Goal: Obtain resource: Download file/media

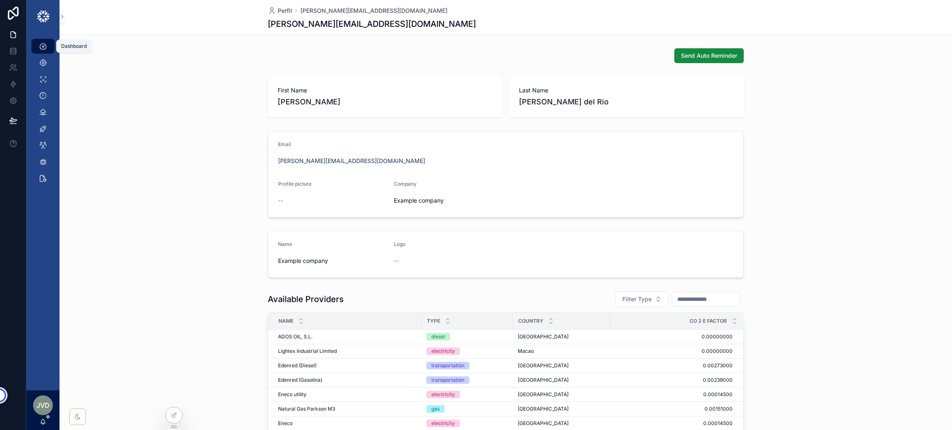
click at [46, 43] on icon "scrollable content" at bounding box center [43, 46] width 8 height 8
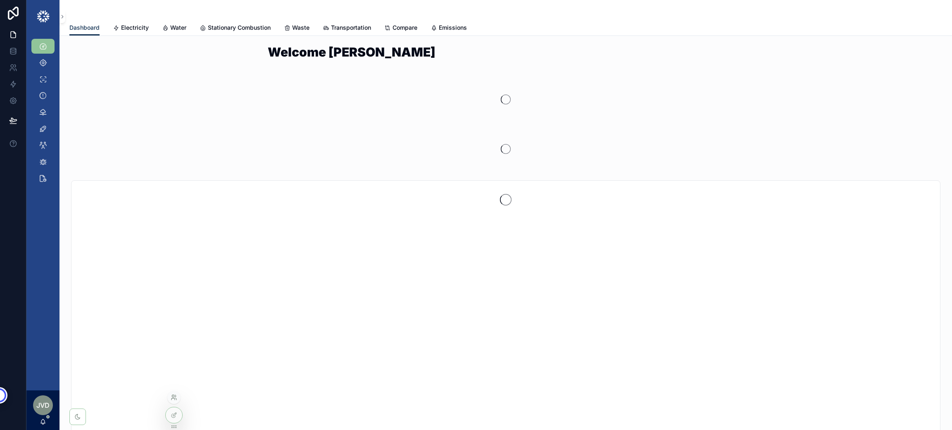
click at [174, 396] on icon at bounding box center [174, 397] width 7 height 7
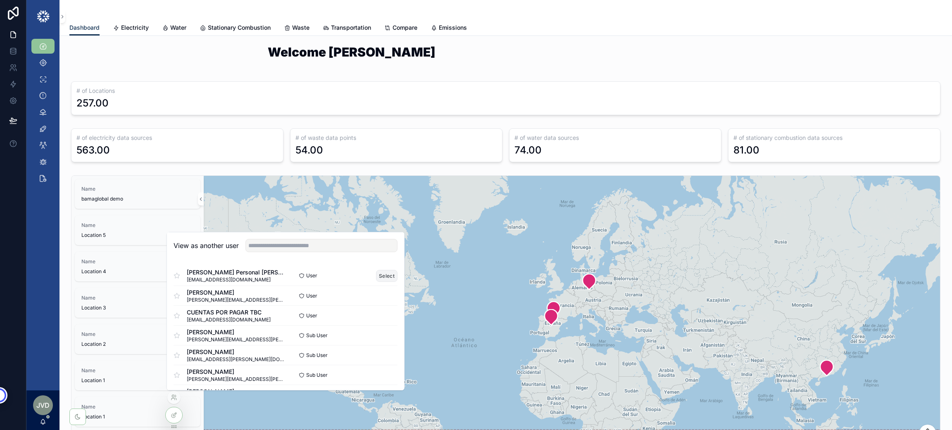
click at [376, 277] on button "Select" at bounding box center [386, 276] width 21 height 12
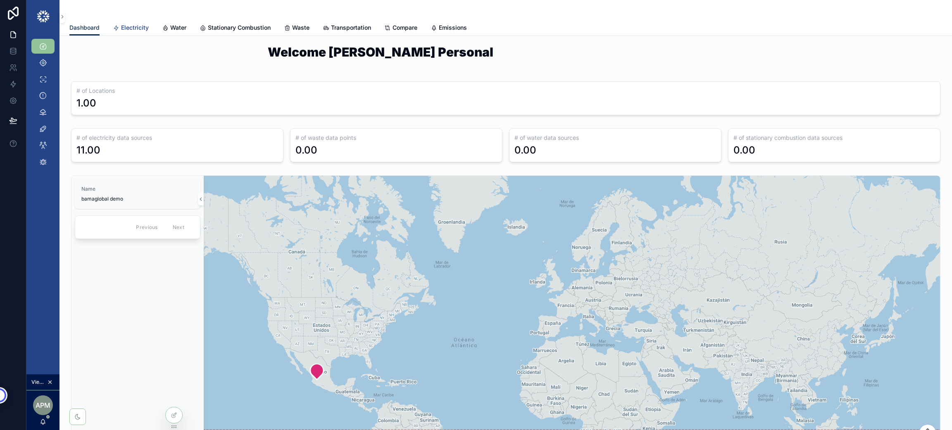
click at [130, 27] on span "Electricity" at bounding box center [135, 28] width 28 height 8
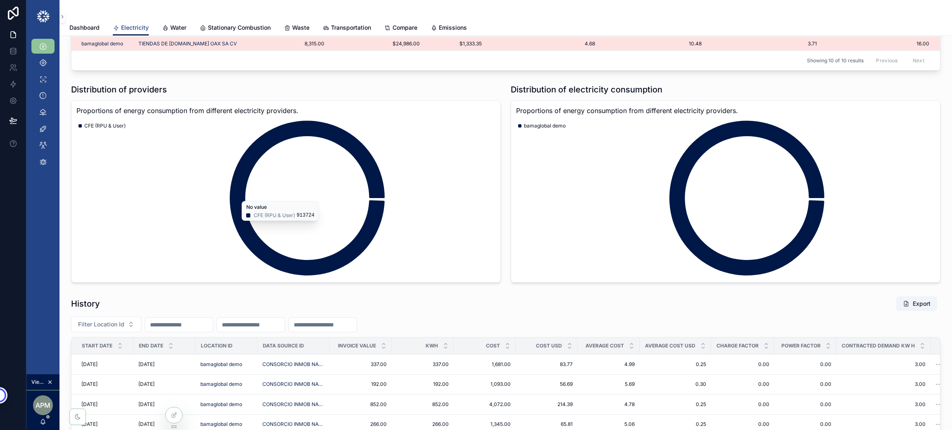
scroll to position [1177, 0]
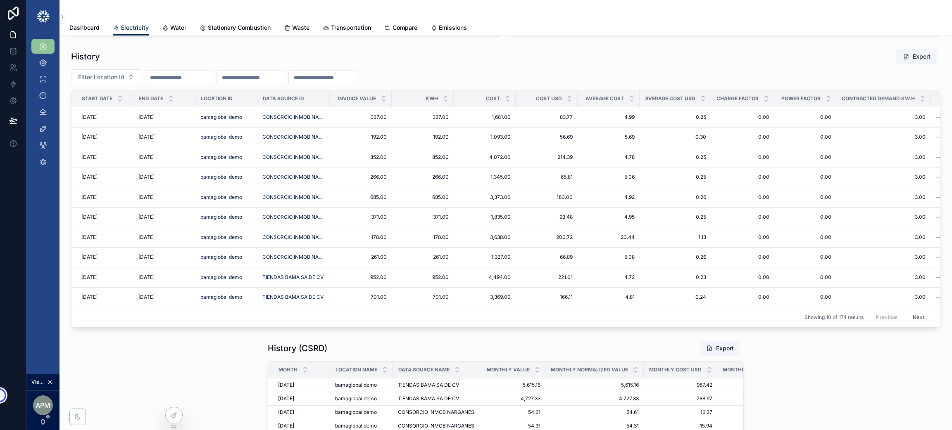
click at [158, 76] on input "scrollable content" at bounding box center [179, 78] width 68 height 12
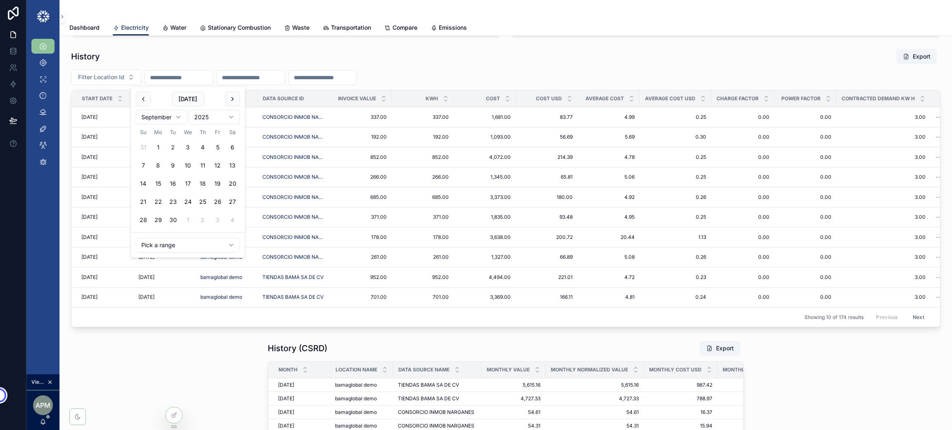
click at [163, 116] on html "Dashboard Locations Errors Alerts Data Sources Projects Sub User Data Updates V…" at bounding box center [476, 259] width 952 height 519
click at [207, 118] on html "Dashboard Locations Errors Alerts Data Sources Projects Sub User Data Updates V…" at bounding box center [476, 259] width 952 height 519
click at [155, 152] on button "1" at bounding box center [158, 147] width 15 height 15
click at [159, 148] on button "1" at bounding box center [158, 147] width 15 height 15
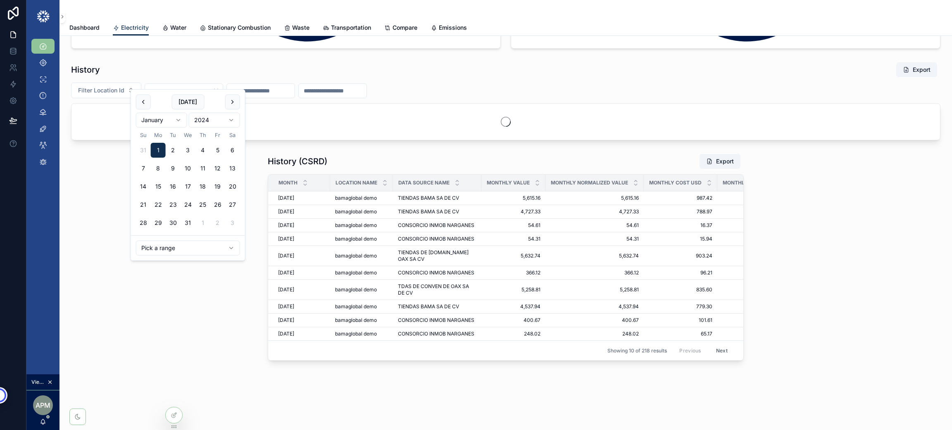
scroll to position [1174, 0]
click at [180, 119] on html "Dashboard Locations Errors Alerts Data Sources Projects Sub User Data Updates V…" at bounding box center [476, 259] width 952 height 519
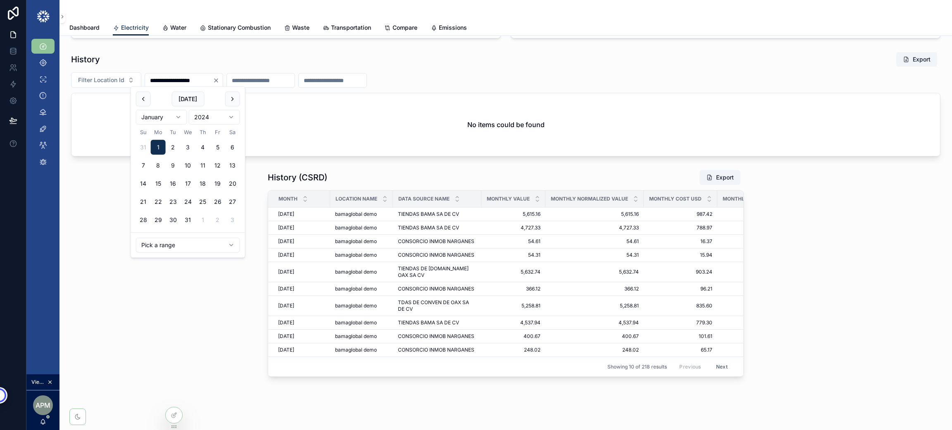
scroll to position [1177, 0]
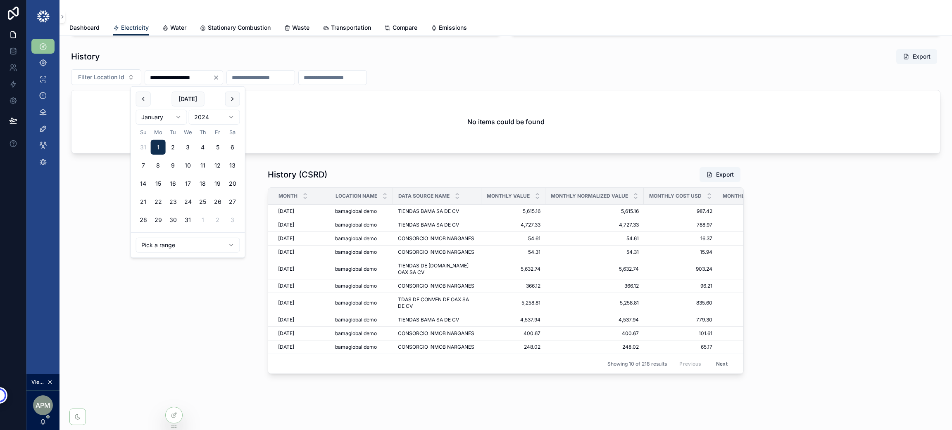
click at [172, 115] on html "Dashboard Locations Errors Alerts Data Sources Projects Sub User Data Updates V…" at bounding box center [476, 259] width 952 height 519
click at [231, 115] on html "Dashboard Locations Errors Alerts Data Sources Projects Sub User Data Updates V…" at bounding box center [476, 259] width 952 height 519
click at [155, 147] on button "1" at bounding box center [158, 147] width 15 height 15
type input "**********"
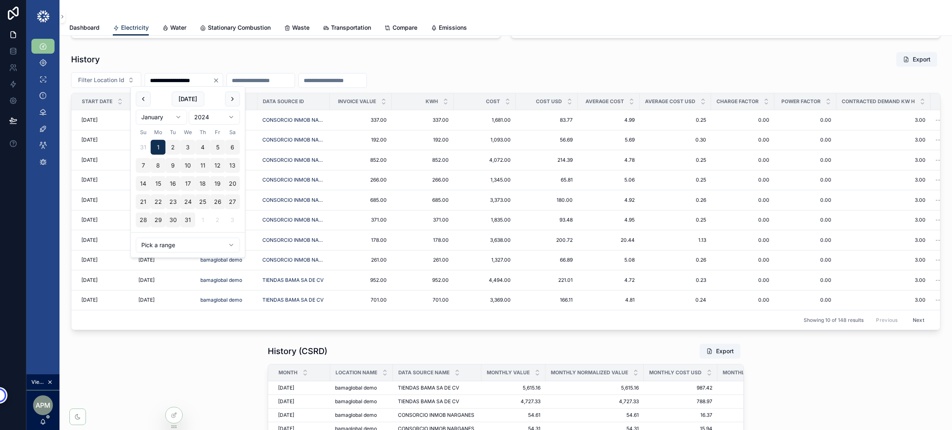
scroll to position [1177, 0]
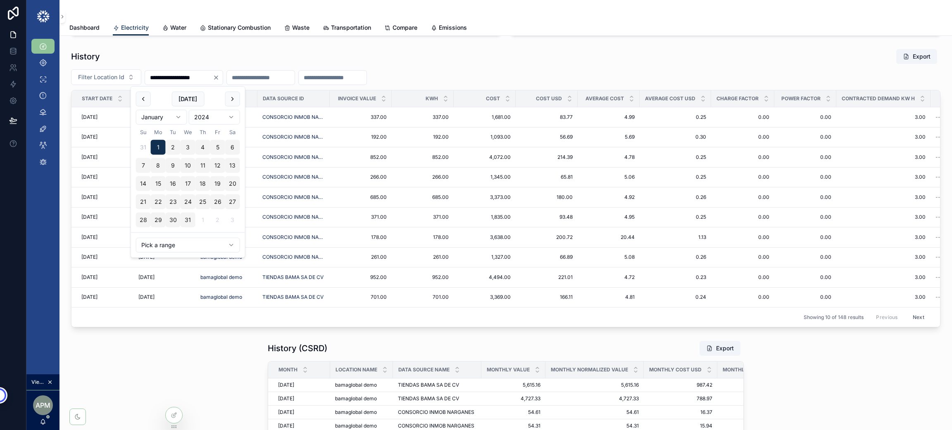
click at [232, 52] on div "History Export" at bounding box center [505, 57] width 869 height 16
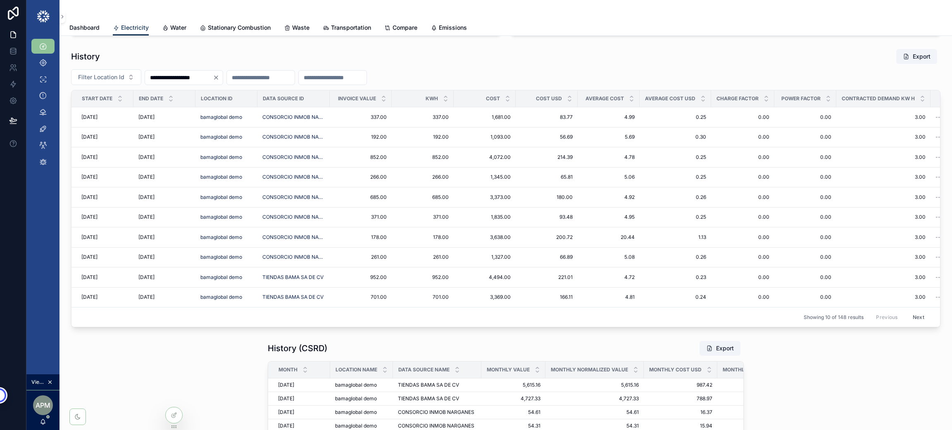
click at [915, 59] on button "Export" at bounding box center [916, 56] width 41 height 15
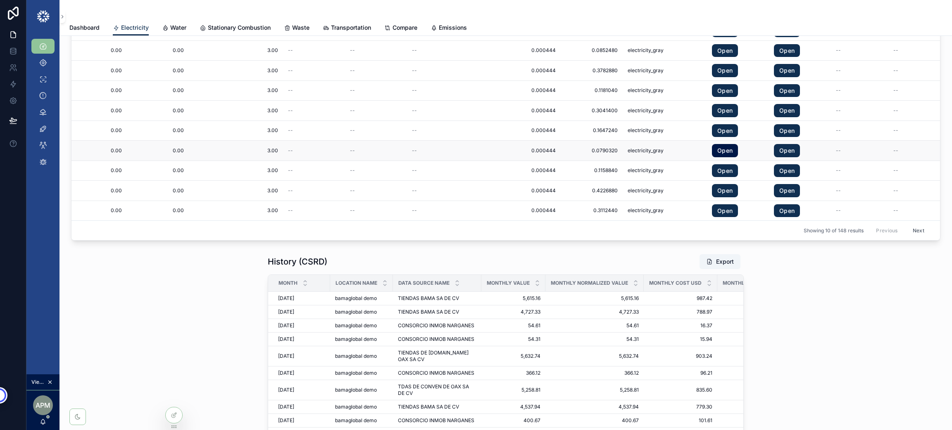
scroll to position [1262, 0]
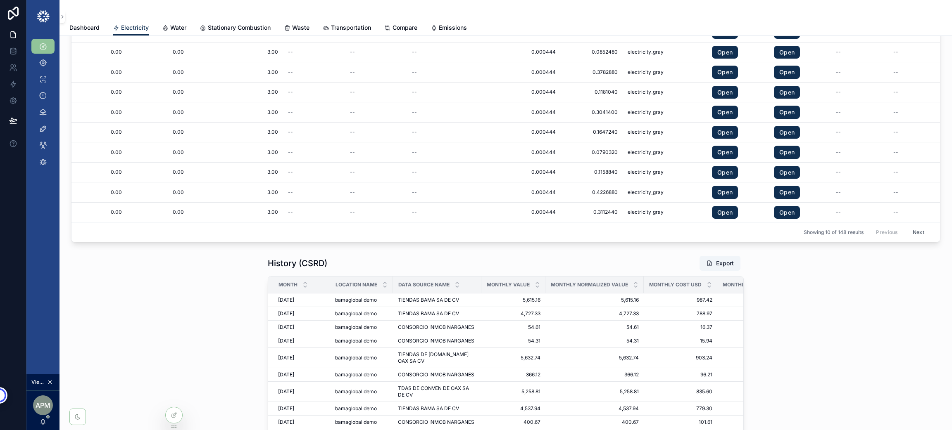
click at [907, 234] on button "Next" at bounding box center [918, 232] width 23 height 13
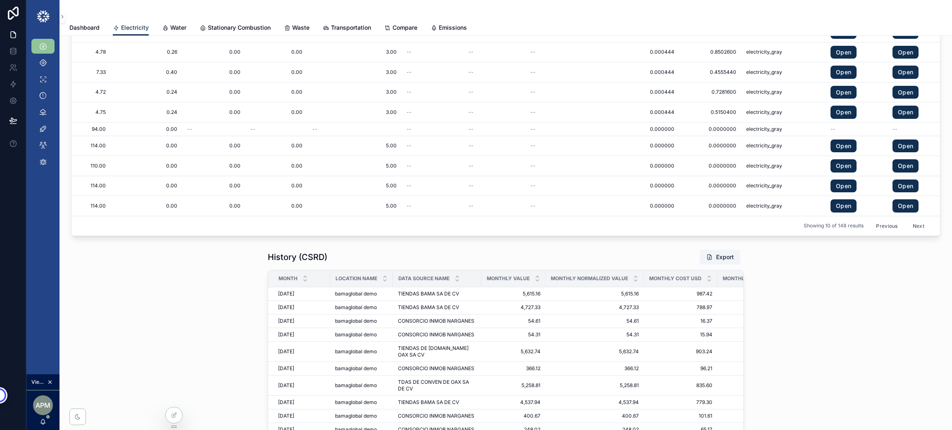
scroll to position [0, 542]
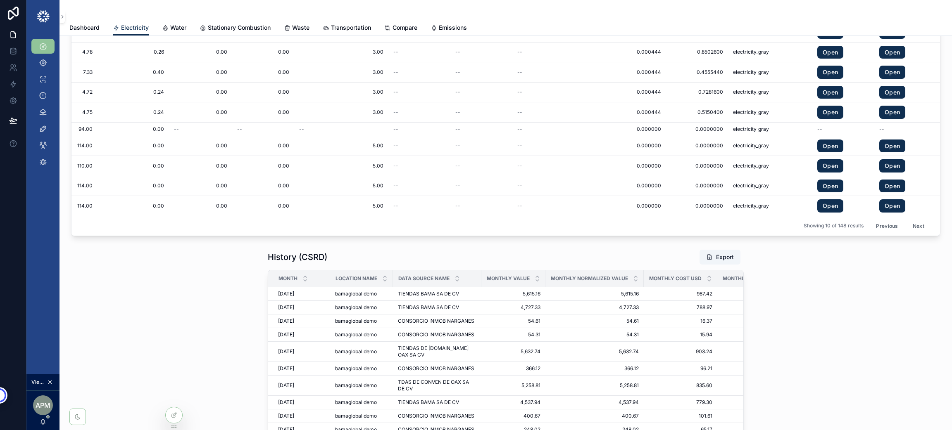
click at [912, 230] on button "Next" at bounding box center [918, 226] width 23 height 13
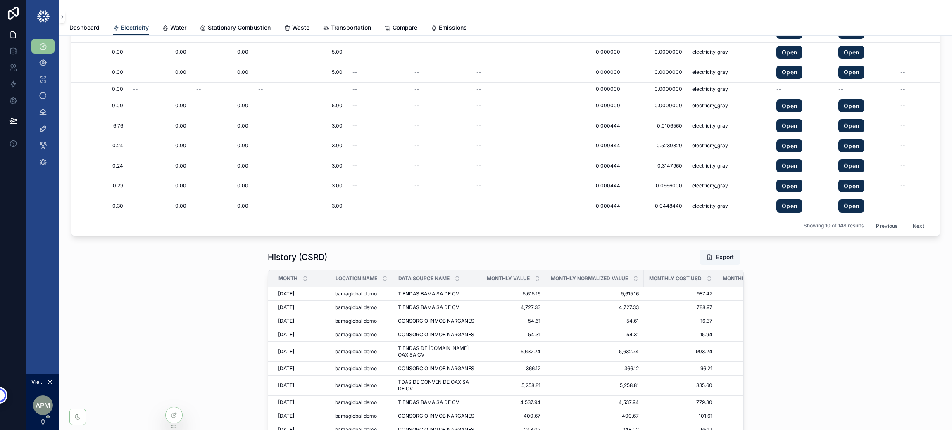
scroll to position [0, 596]
